Goal: Check status: Check status

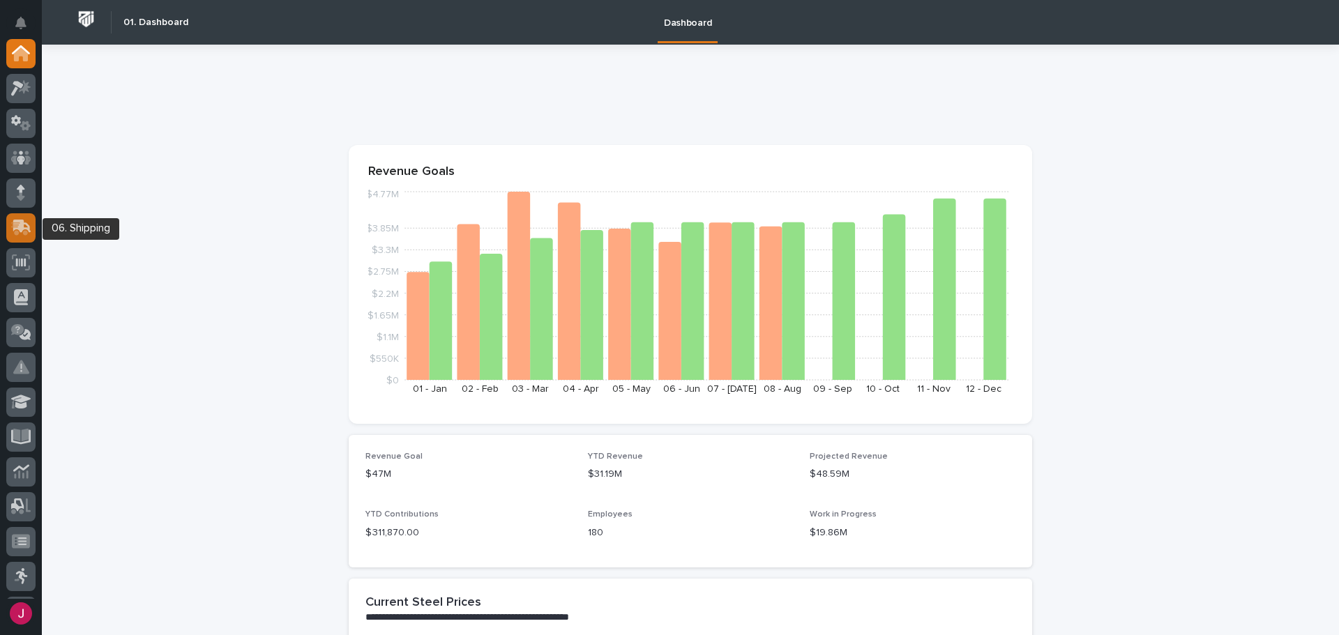
click at [28, 235] on icon at bounding box center [21, 228] width 20 height 16
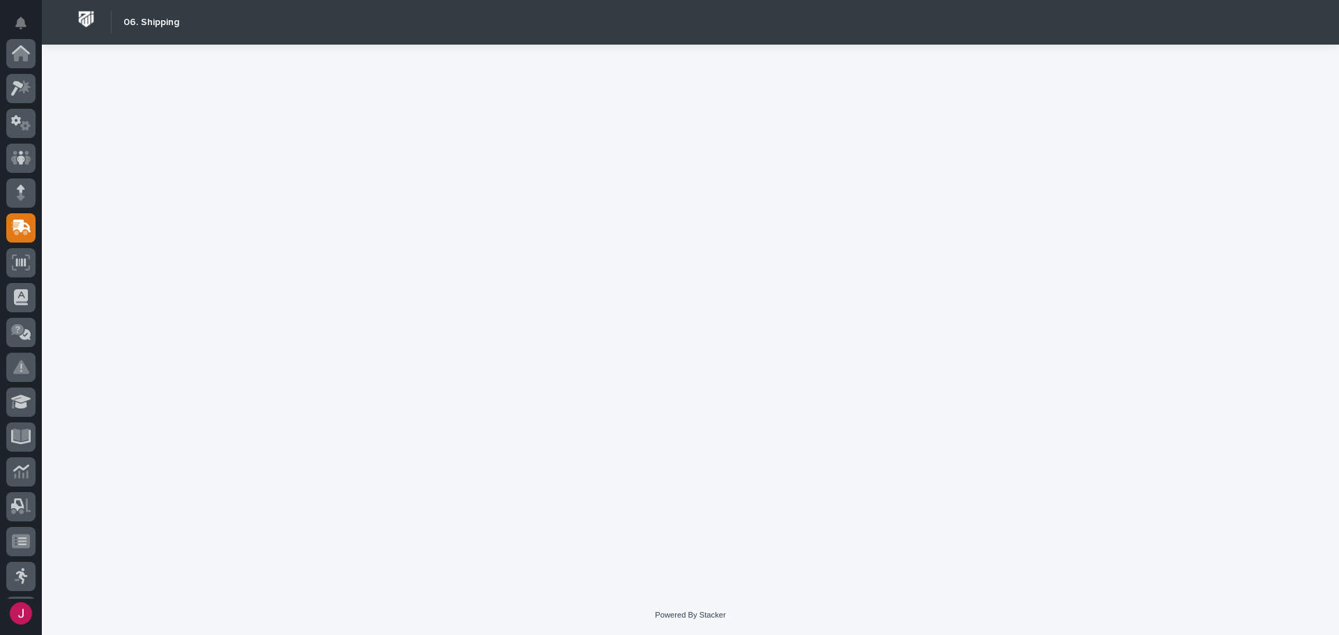
scroll to position [174, 0]
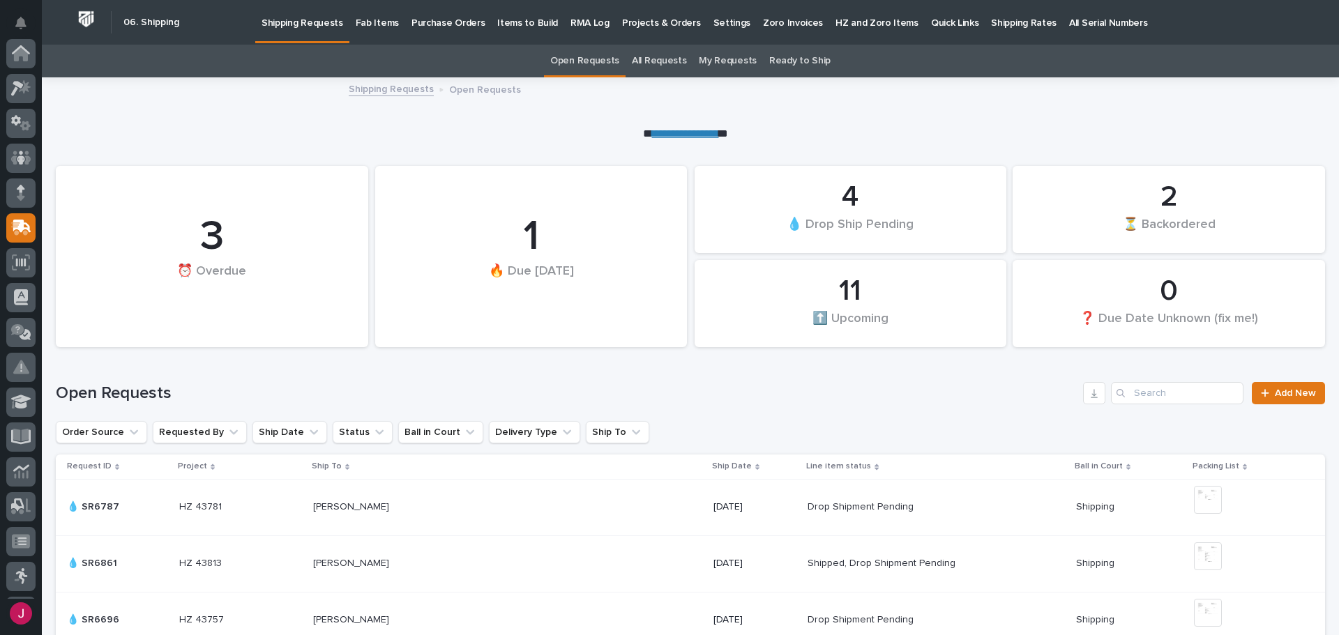
click at [372, 22] on p "Fab Items" at bounding box center [377, 14] width 43 height 29
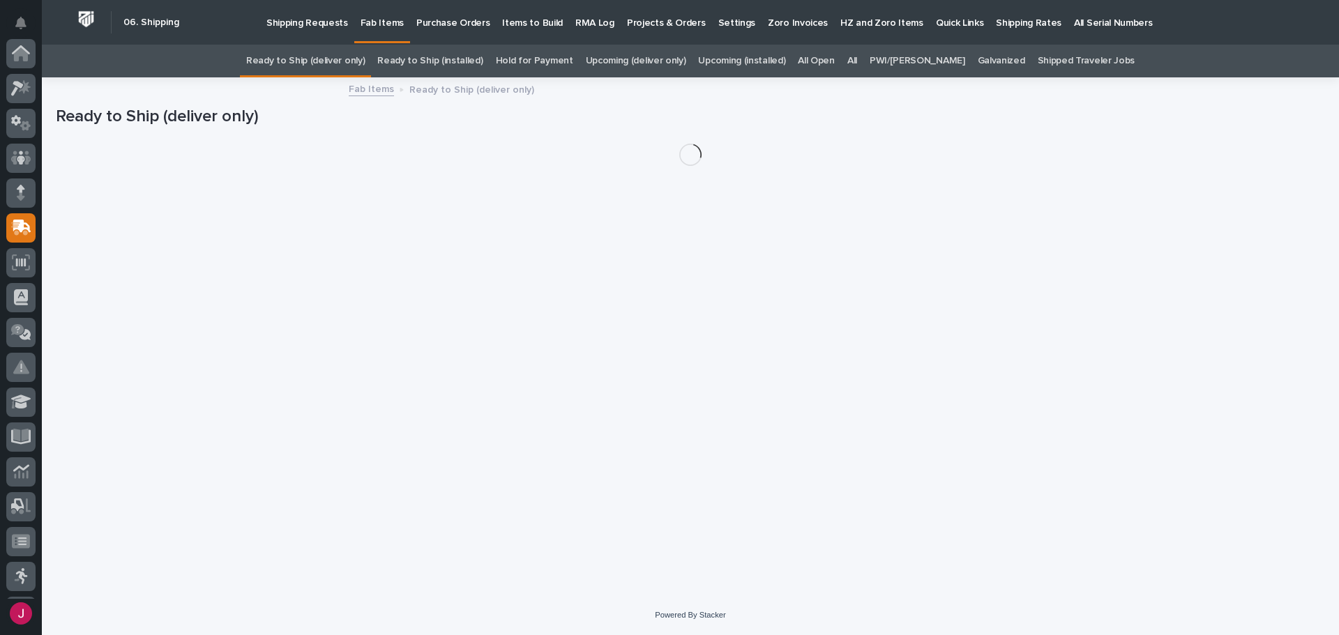
scroll to position [174, 0]
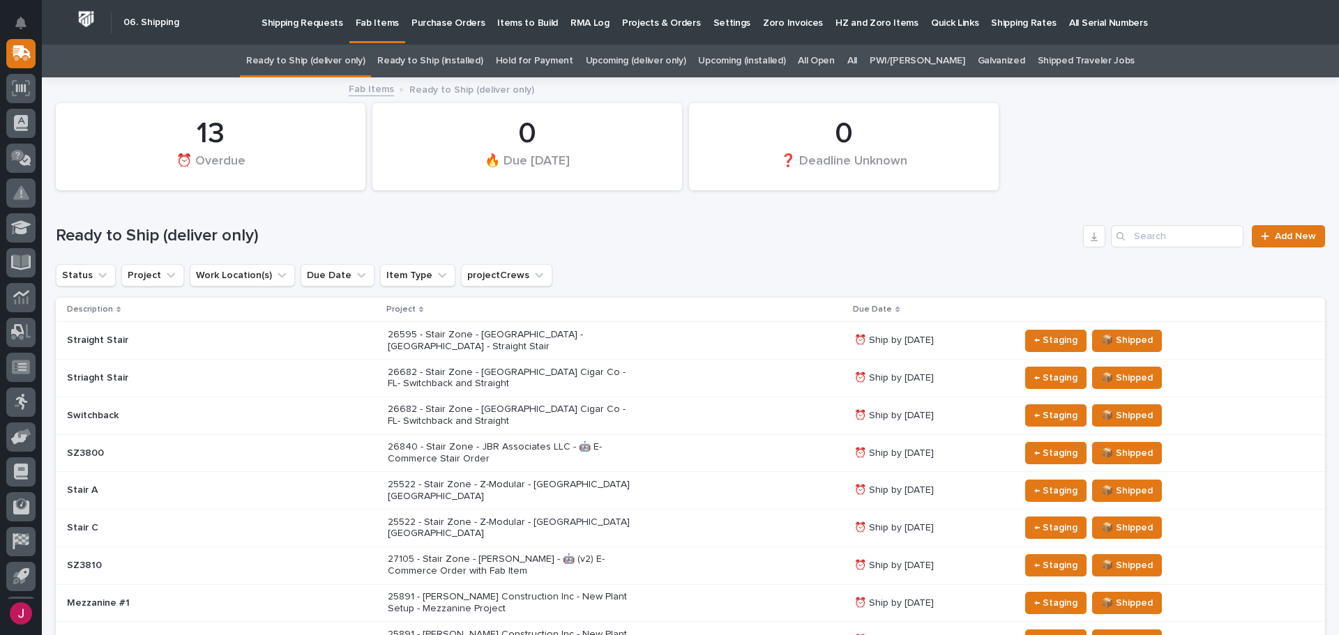
click at [978, 59] on link "Galvanized" at bounding box center [1001, 61] width 47 height 33
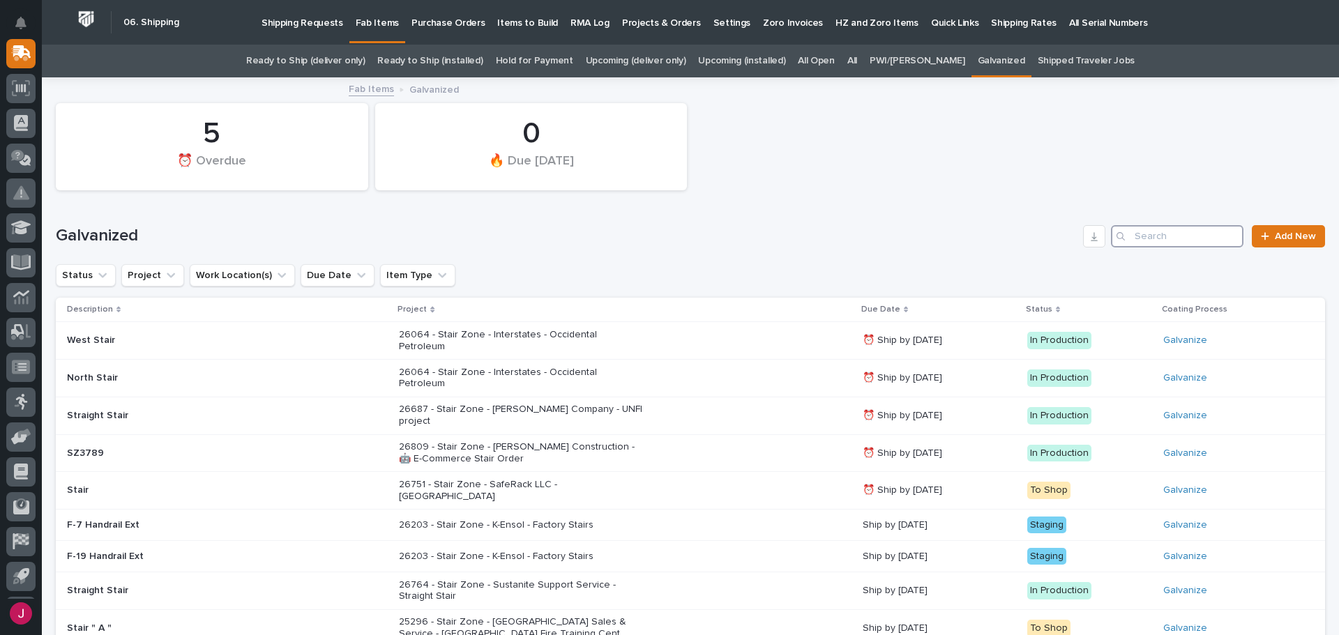
click at [1128, 238] on input "Search" at bounding box center [1177, 236] width 133 height 22
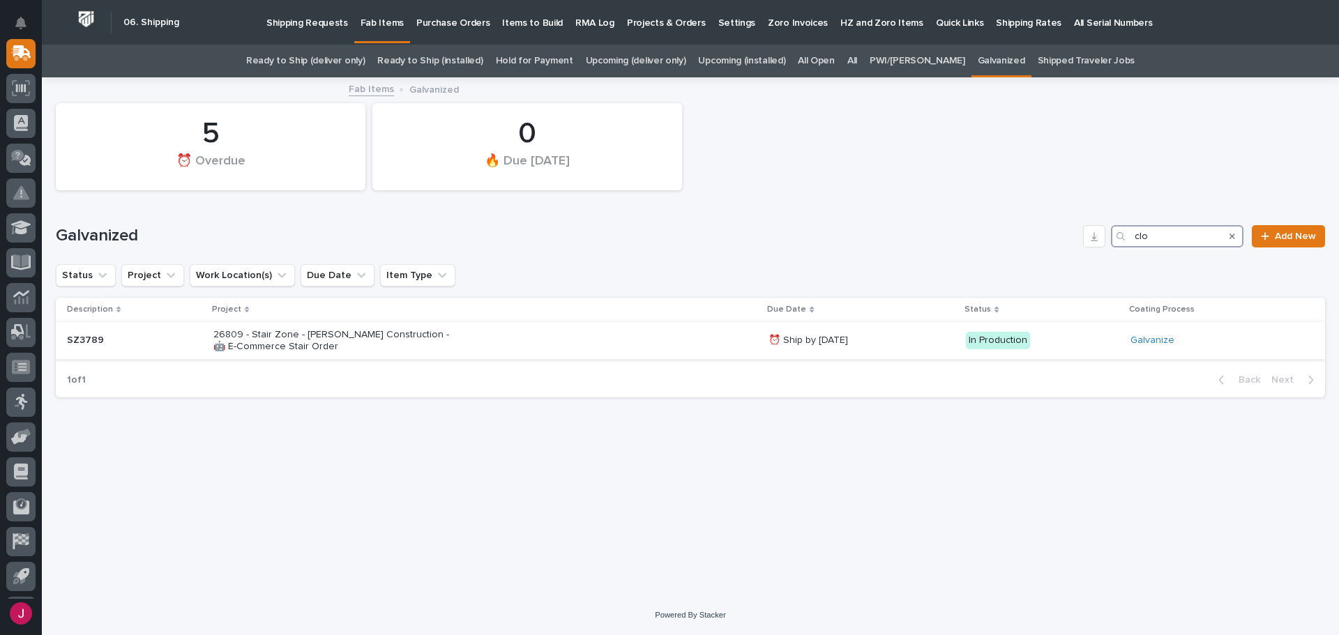
type input "clo"
click at [306, 333] on p "26809 - Stair Zone - [PERSON_NAME] Construction - 🤖 E-Commerce Stair Order" at bounding box center [335, 341] width 244 height 24
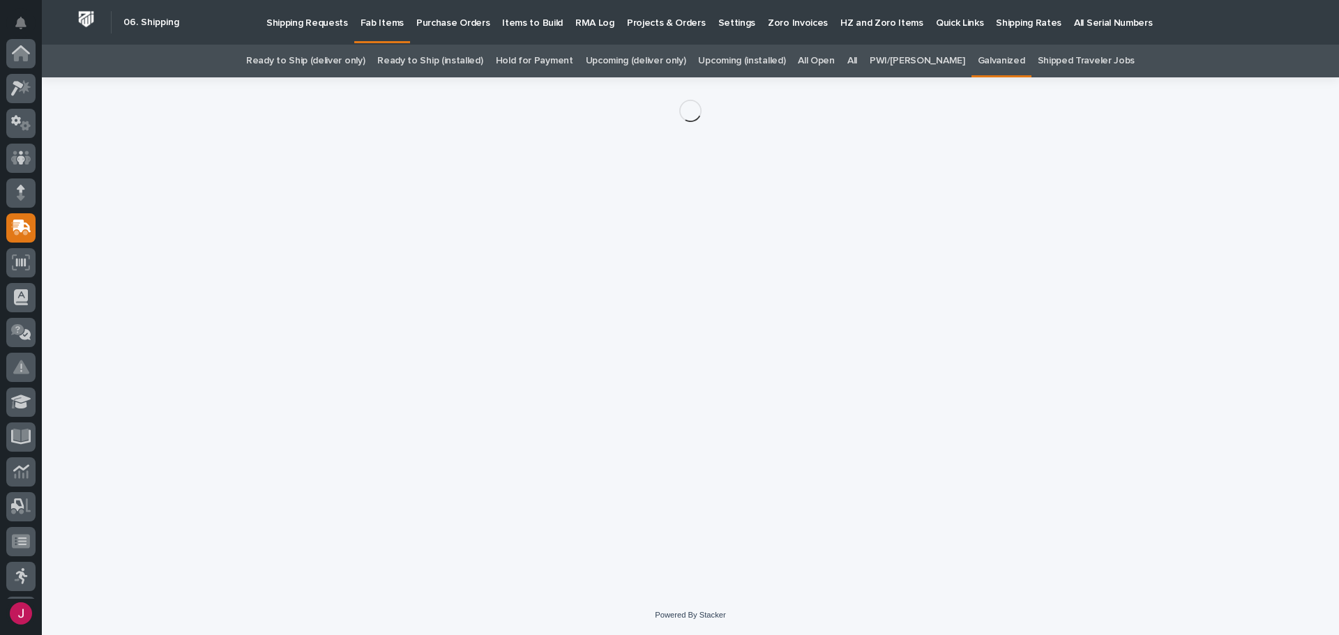
scroll to position [174, 0]
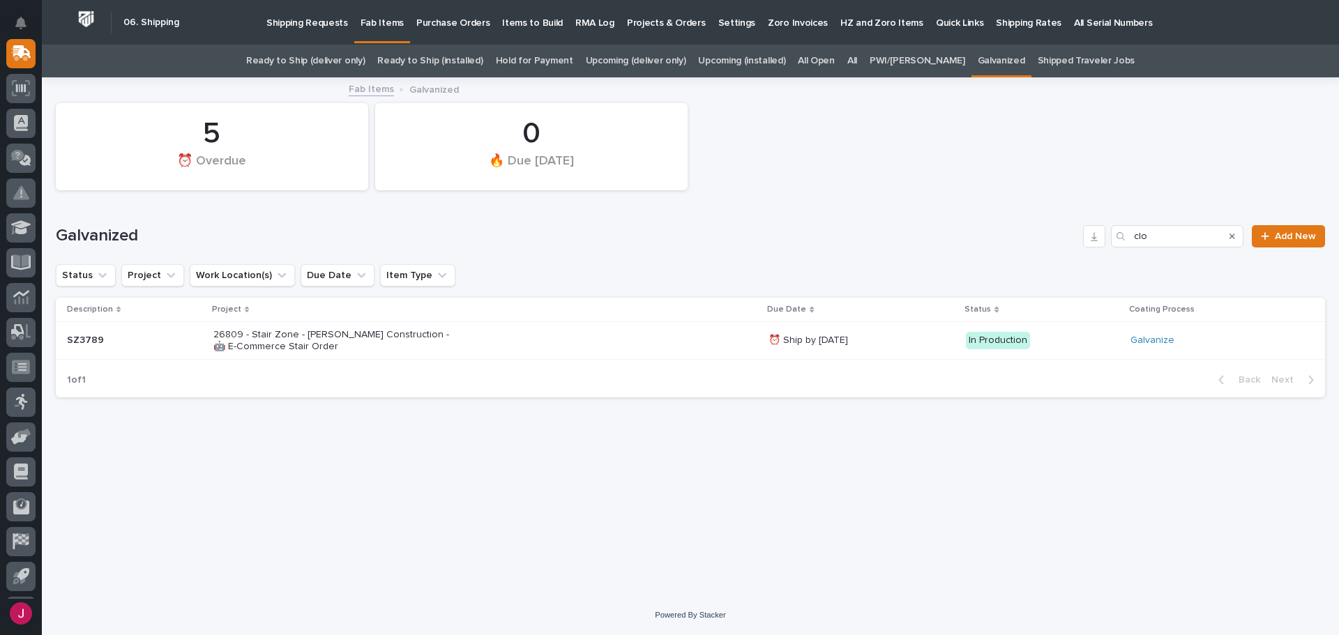
click at [857, 60] on link "All" at bounding box center [852, 61] width 10 height 33
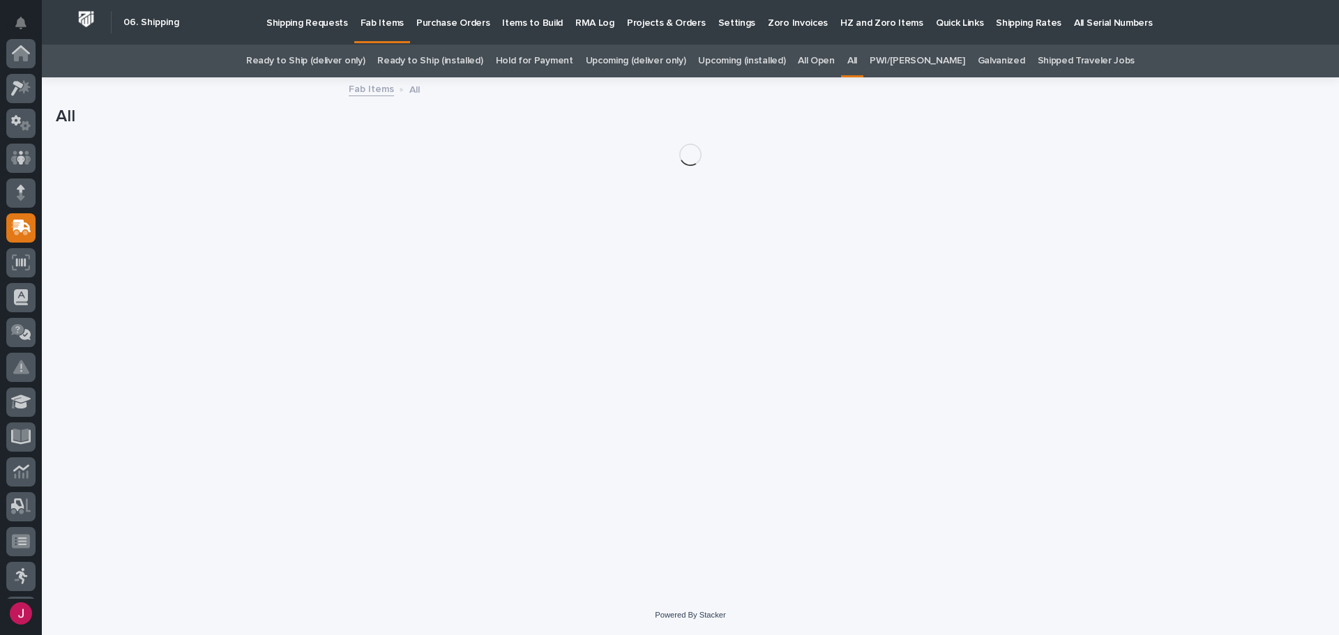
scroll to position [174, 0]
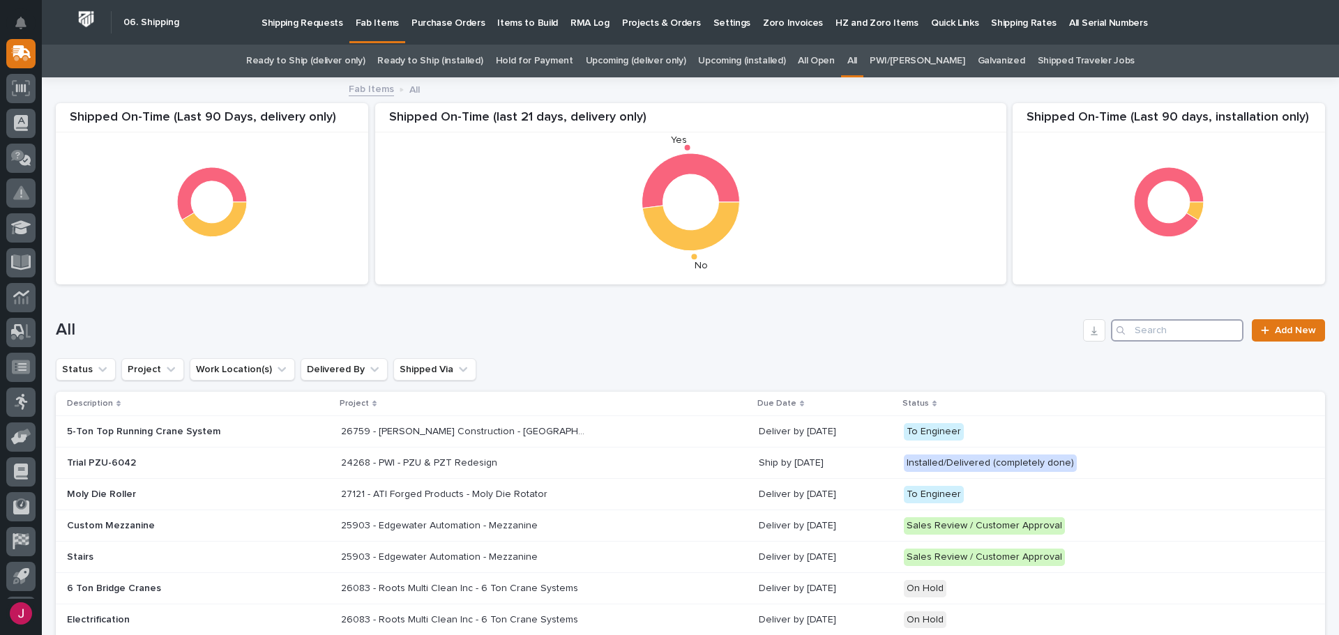
click at [1130, 331] on input "Search" at bounding box center [1177, 330] width 133 height 22
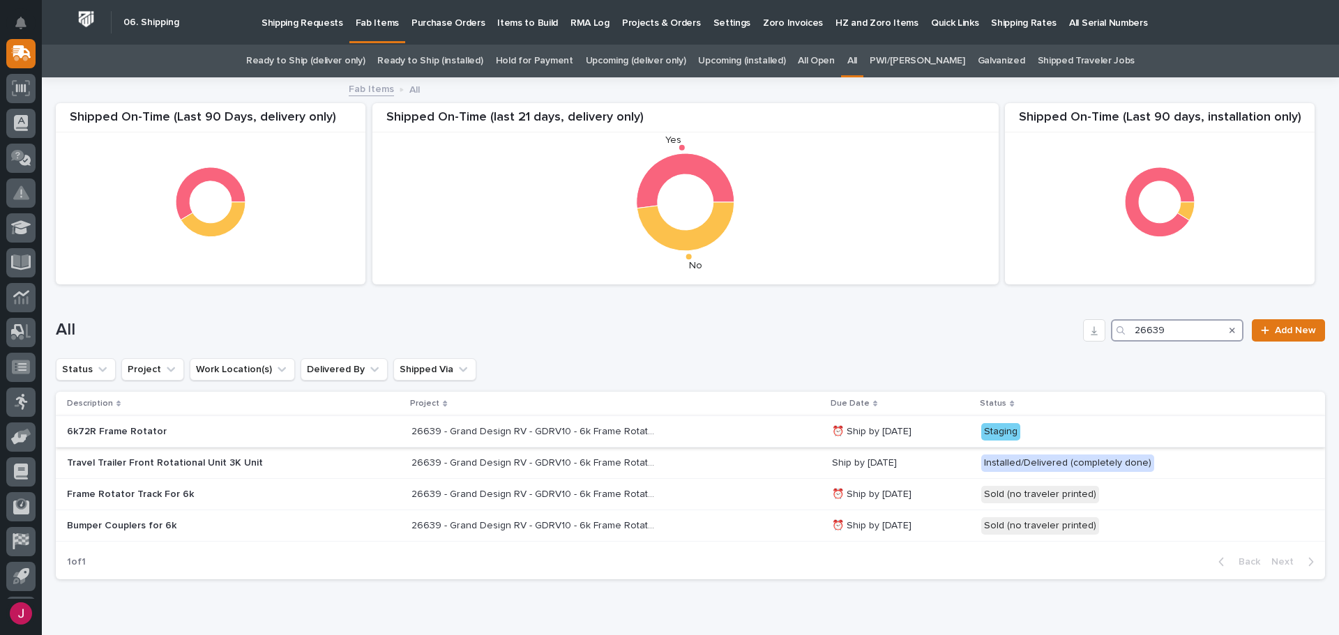
type input "26639"
click at [471, 432] on p "26639 - Grand Design RV - GDRV10 - 6k Frame Rotation Unit" at bounding box center [534, 430] width 247 height 15
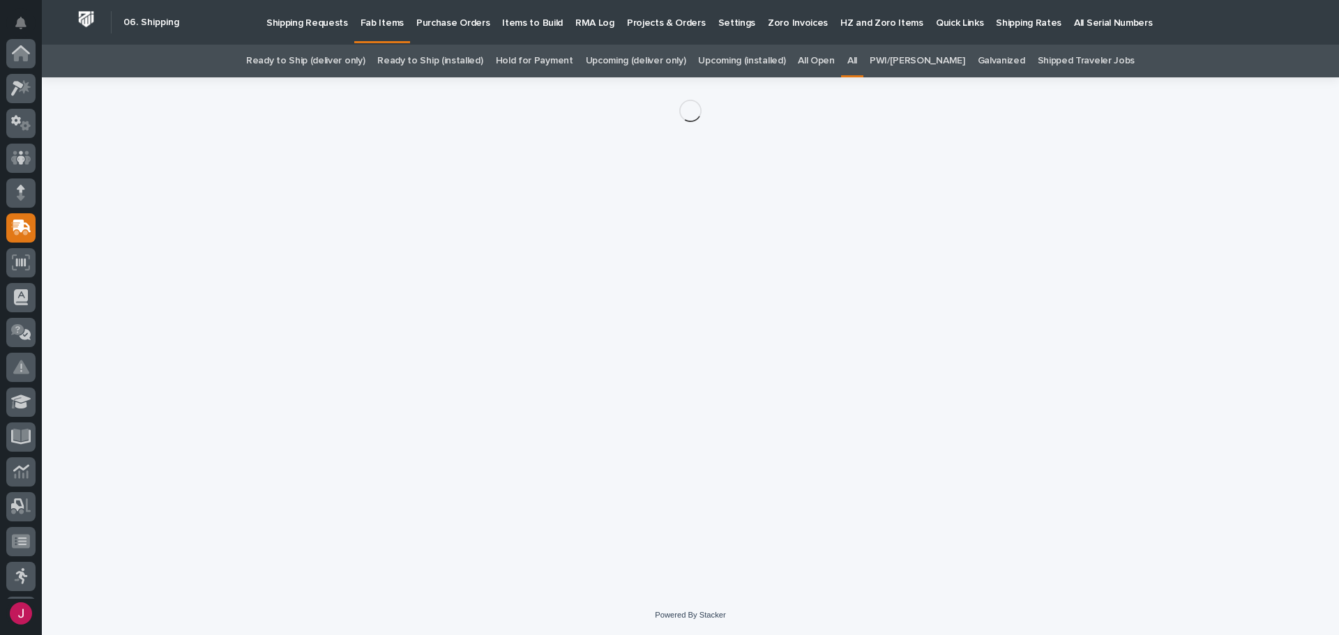
scroll to position [174, 0]
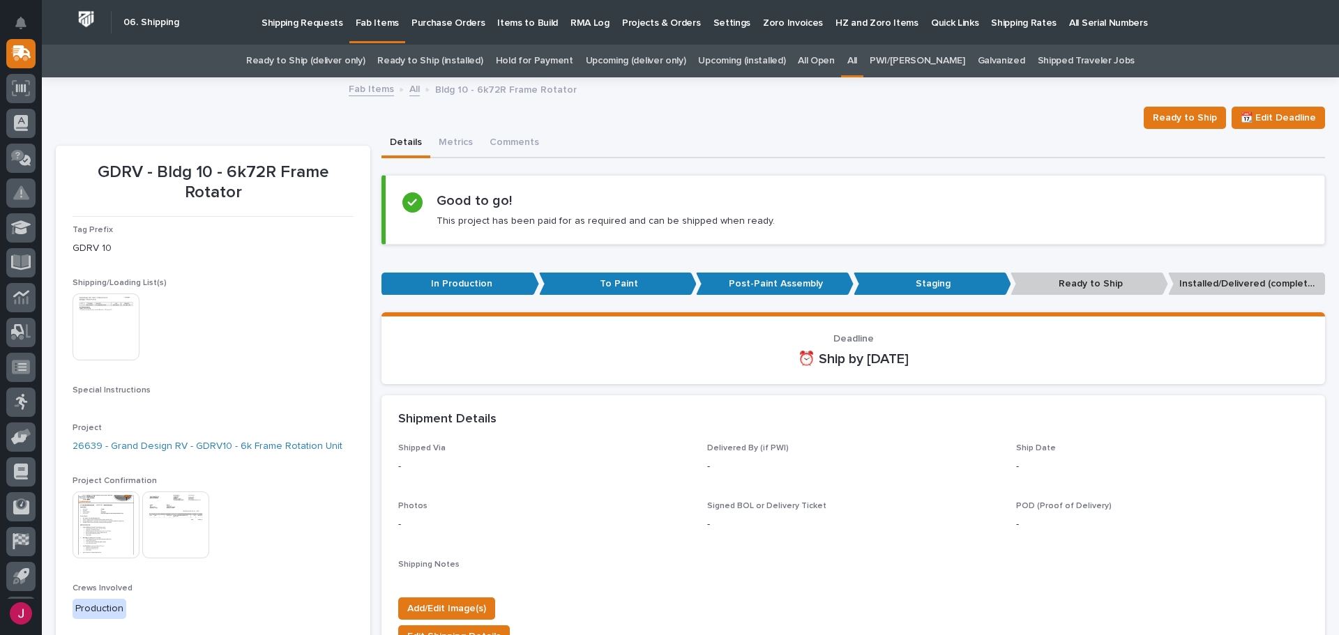
click at [133, 347] on img at bounding box center [106, 327] width 67 height 67
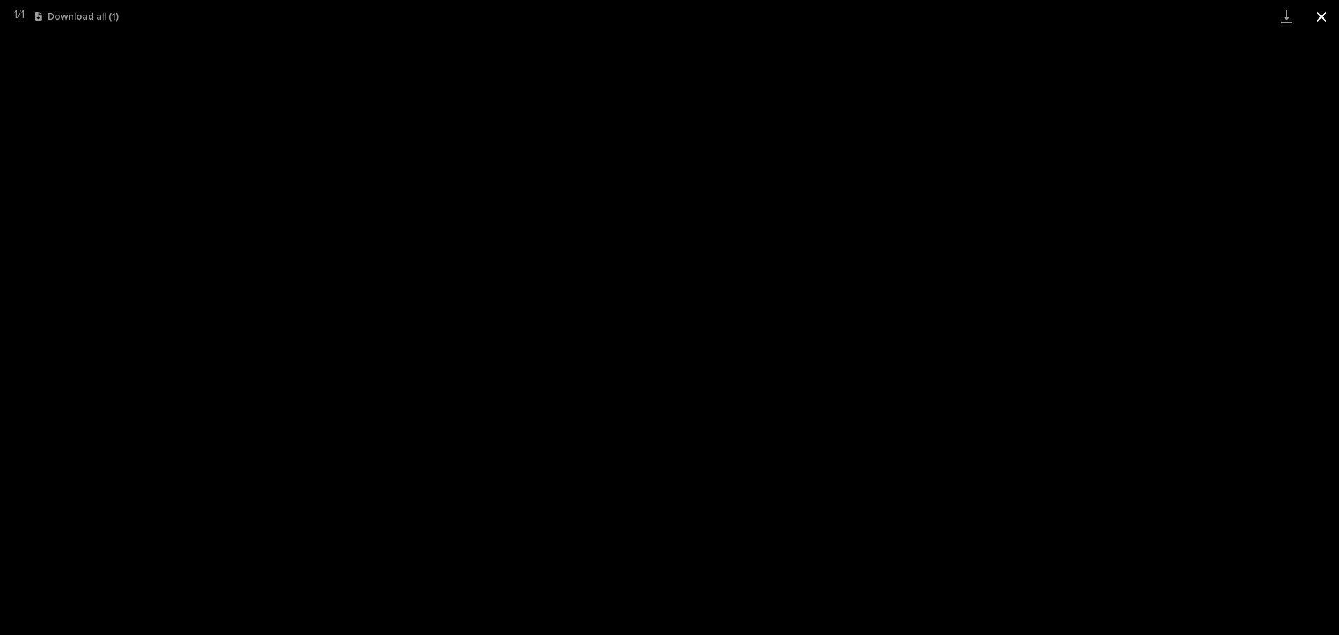
click at [1322, 9] on button "Close gallery" at bounding box center [1321, 16] width 35 height 33
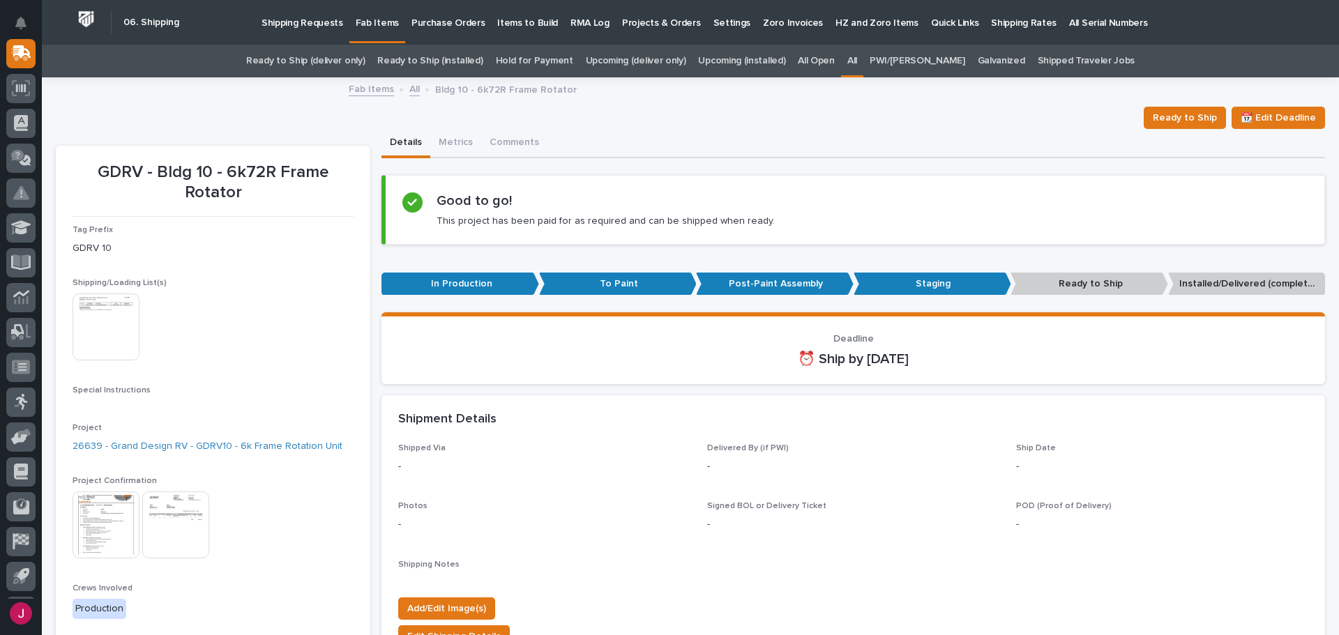
click at [108, 531] on img at bounding box center [106, 525] width 67 height 67
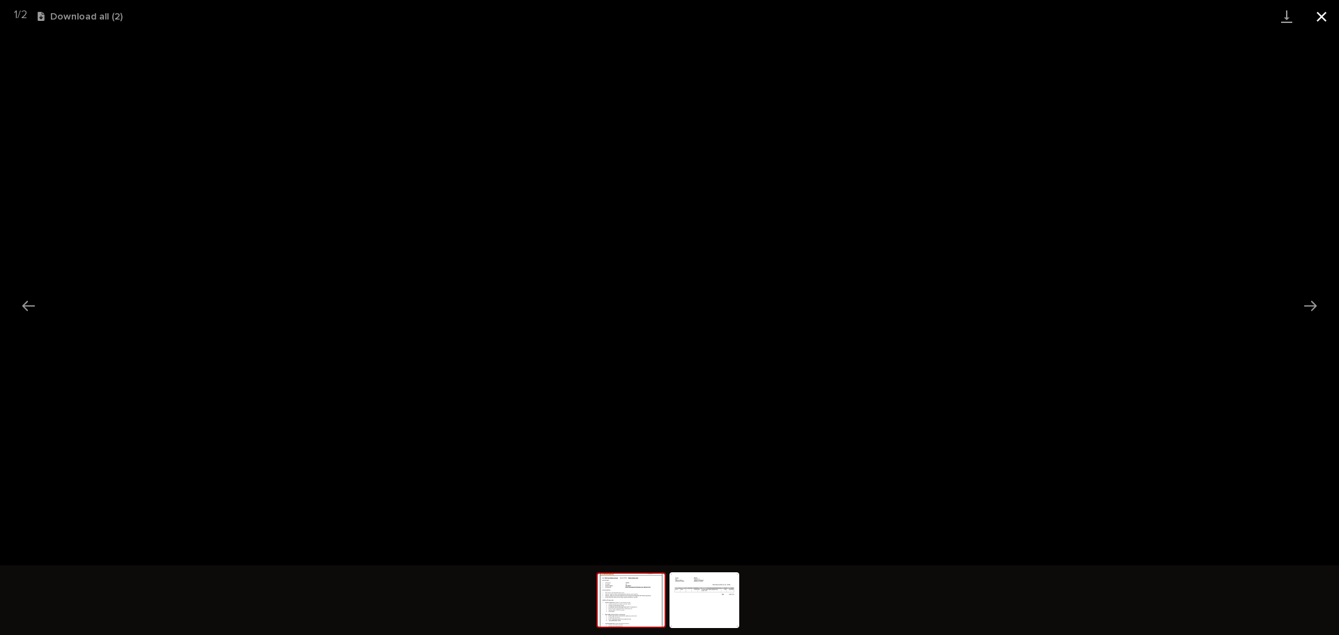
click at [1326, 17] on button "Close gallery" at bounding box center [1321, 16] width 35 height 33
